Goal: Transaction & Acquisition: Book appointment/travel/reservation

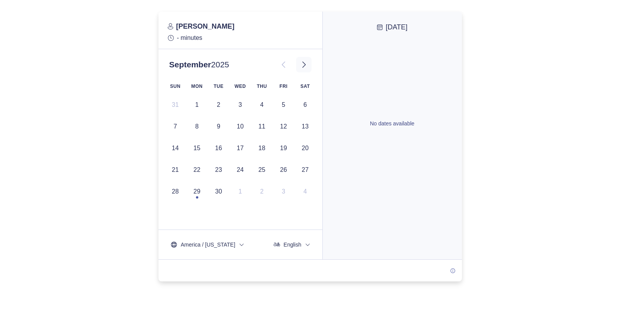
click at [303, 67] on icon at bounding box center [303, 64] width 9 height 9
click at [286, 66] on icon at bounding box center [283, 64] width 9 height 9
click at [282, 63] on icon at bounding box center [283, 64] width 9 height 9
click at [304, 65] on icon at bounding box center [303, 64] width 9 height 9
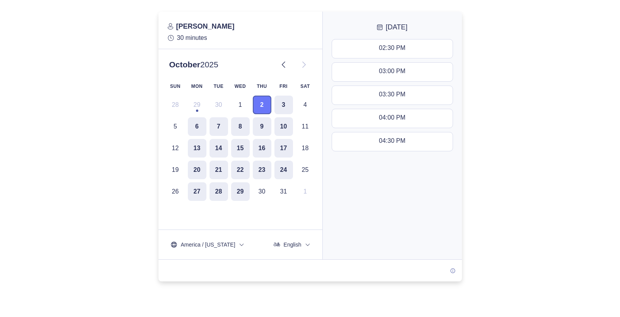
click at [263, 104] on button "2" at bounding box center [262, 105] width 19 height 19
click at [398, 47] on div "02:30 PM - 03:00 PM" at bounding box center [392, 48] width 58 height 9
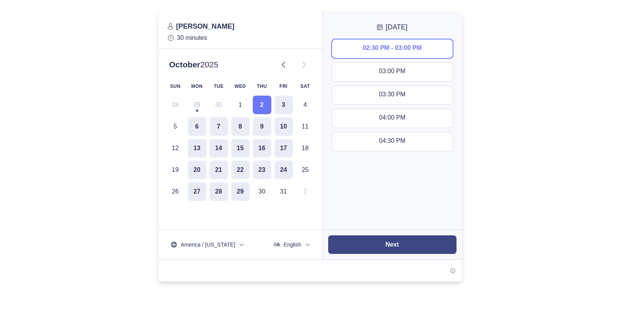
click at [0, 0] on slot "Next" at bounding box center [0, 0] width 0 height 0
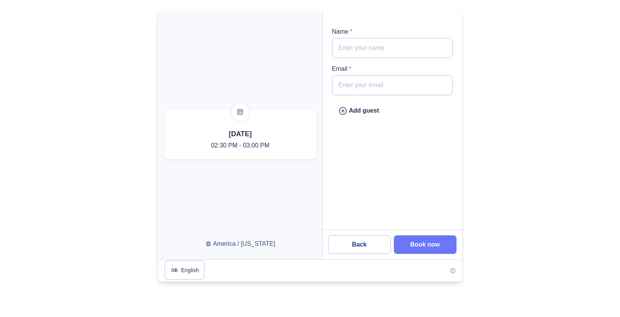
click at [385, 49] on input "Name *" at bounding box center [392, 48] width 121 height 20
type input "[PERSON_NAME]"
click at [370, 90] on input "Email *" at bounding box center [392, 85] width 121 height 20
type input "[PERSON_NAME][EMAIL_ADDRESS][DOMAIN_NAME]"
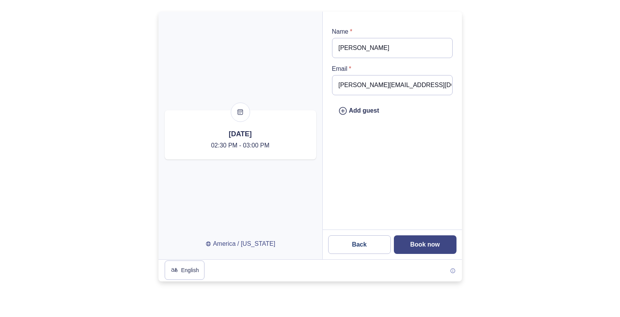
click at [0, 0] on slot "Book now" at bounding box center [0, 0] width 0 height 0
